Goal: Check status: Check status

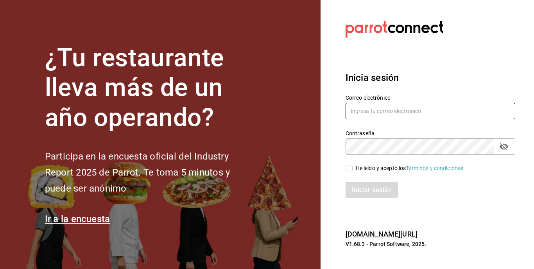
type input "[EMAIL_ADDRESS][DOMAIN_NAME]"
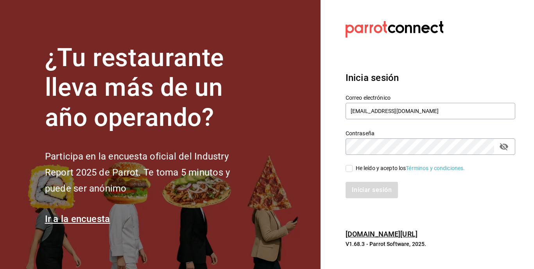
click at [347, 170] on input "He leído y acepto los Términos y condiciones." at bounding box center [349, 168] width 7 height 7
checkbox input "true"
click at [366, 194] on button "Iniciar sesión" at bounding box center [372, 190] width 53 height 16
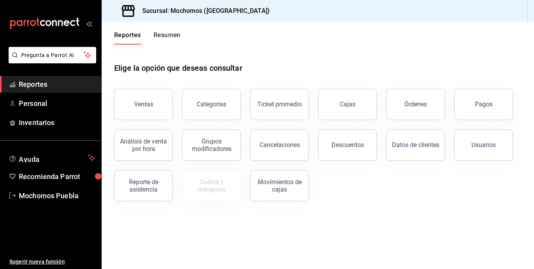
click at [440, 102] on button "Órdenes" at bounding box center [415, 104] width 59 height 31
